Goal: Navigation & Orientation: Find specific page/section

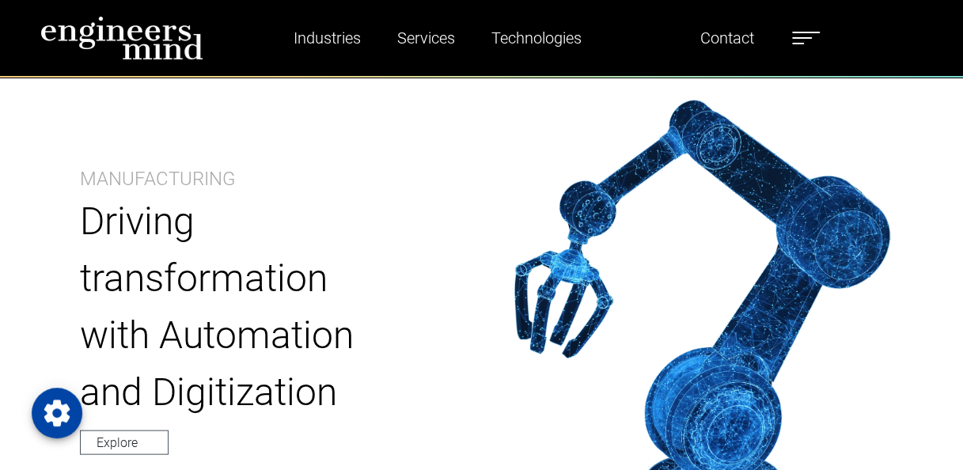
scroll to position [1160, 0]
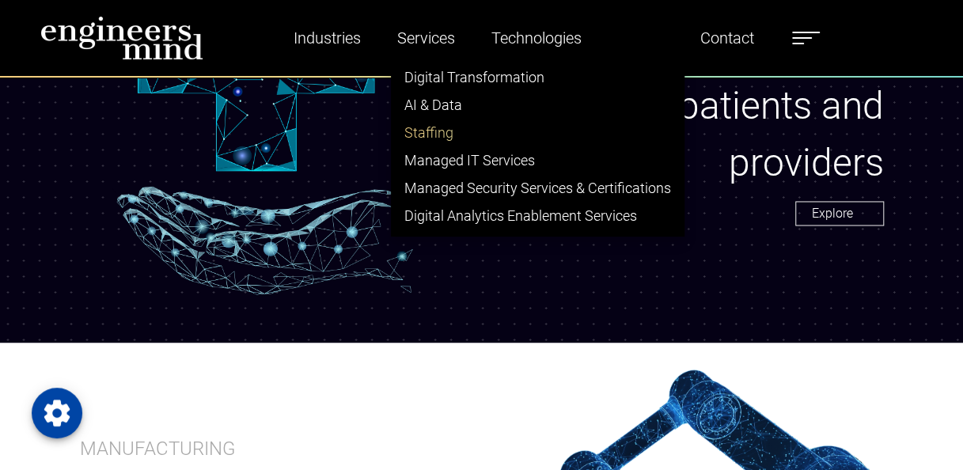
click at [436, 133] on link "Staffing" at bounding box center [538, 133] width 292 height 28
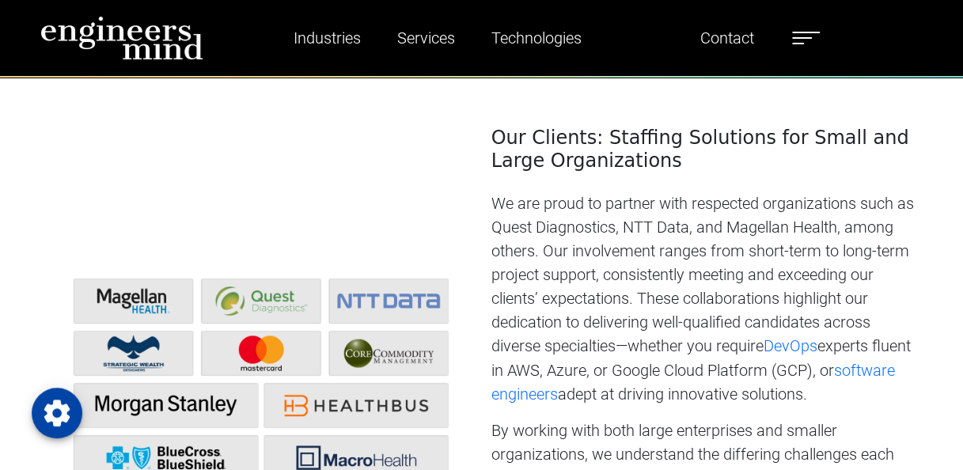
scroll to position [1080, 0]
